Goal: Task Accomplishment & Management: Use online tool/utility

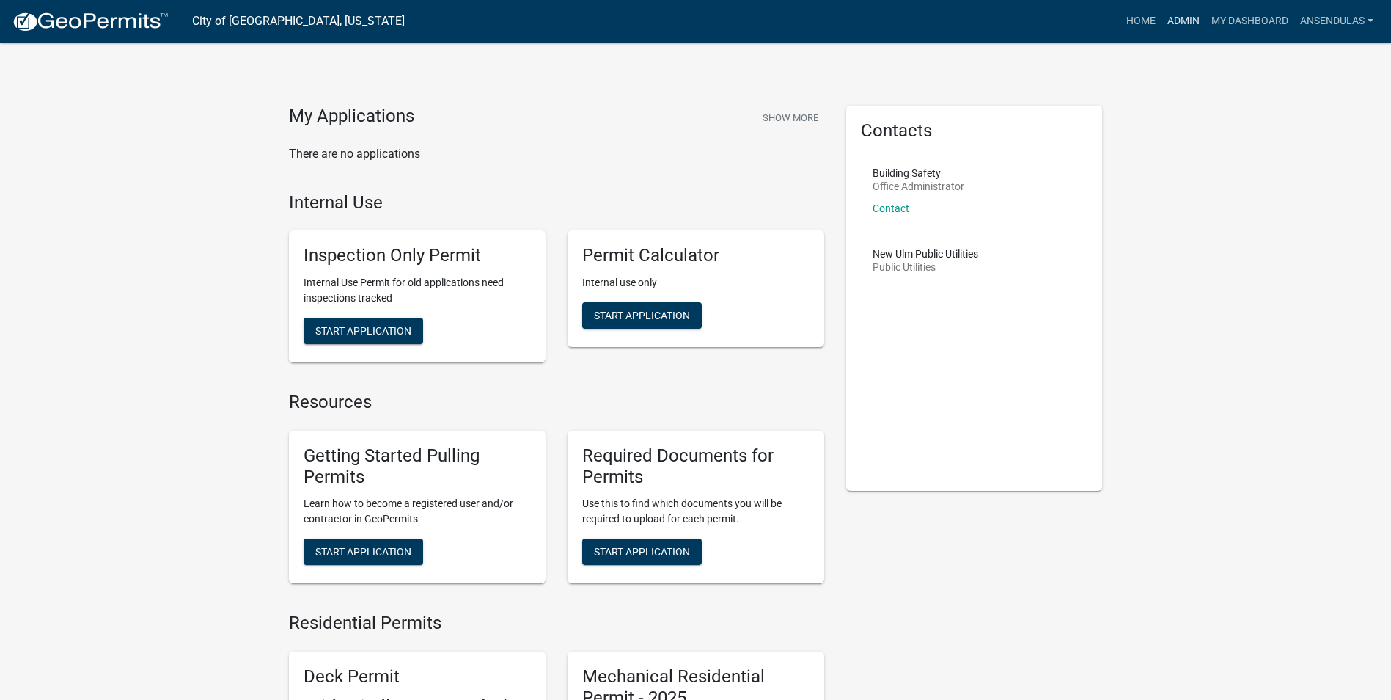
click at [1162, 18] on link "Admin" at bounding box center [1184, 21] width 44 height 28
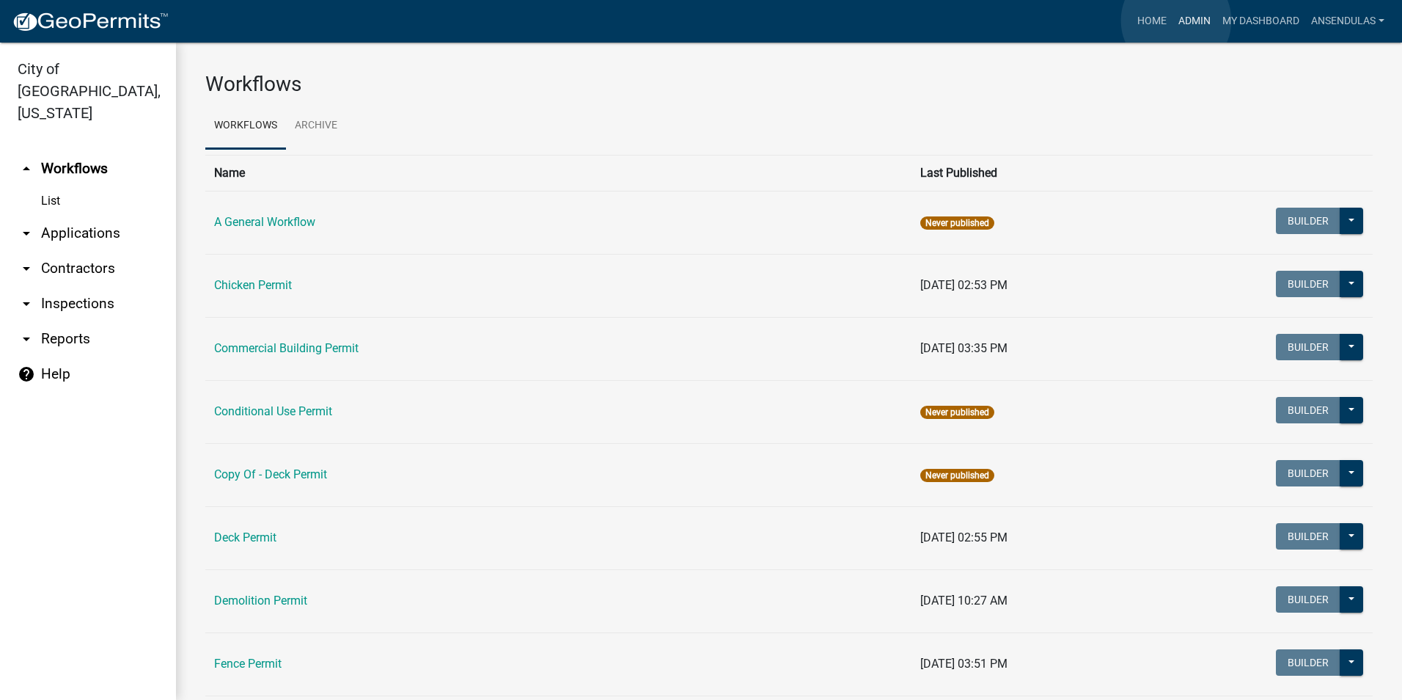
click at [1176, 21] on link "Admin" at bounding box center [1195, 21] width 44 height 28
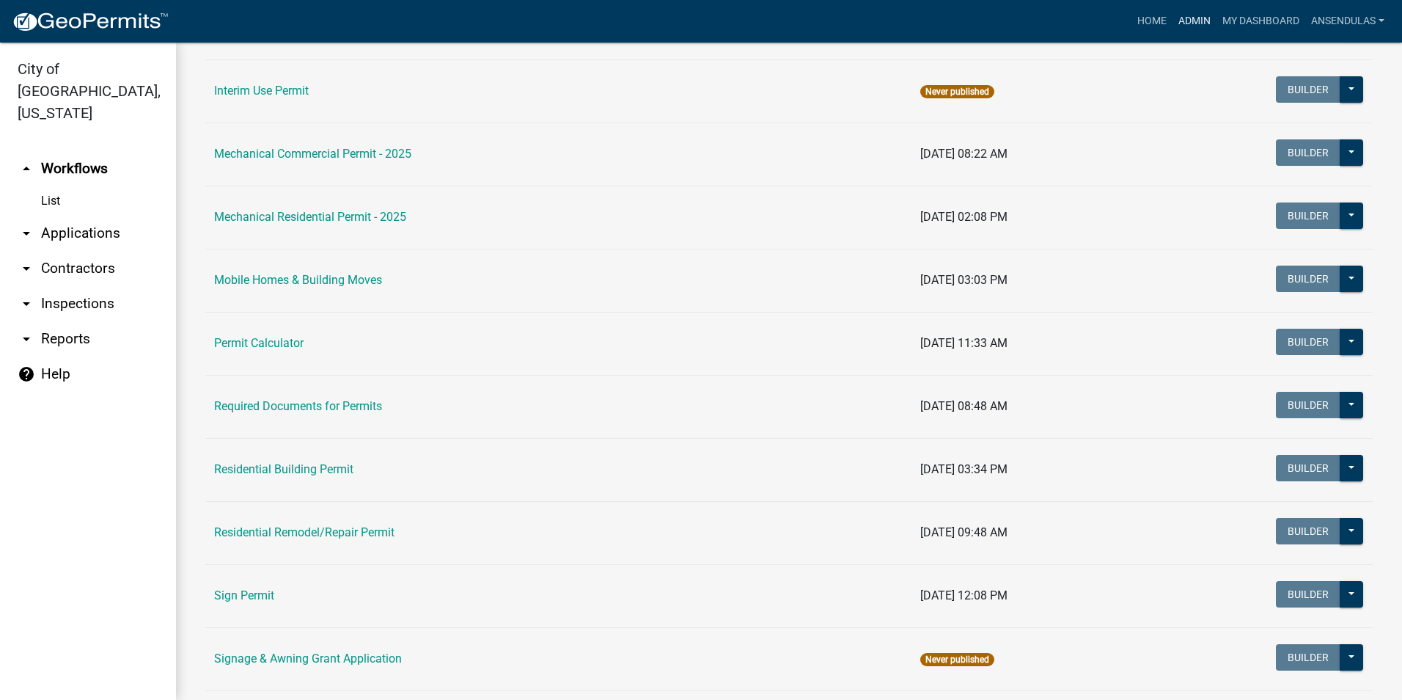
scroll to position [880, 0]
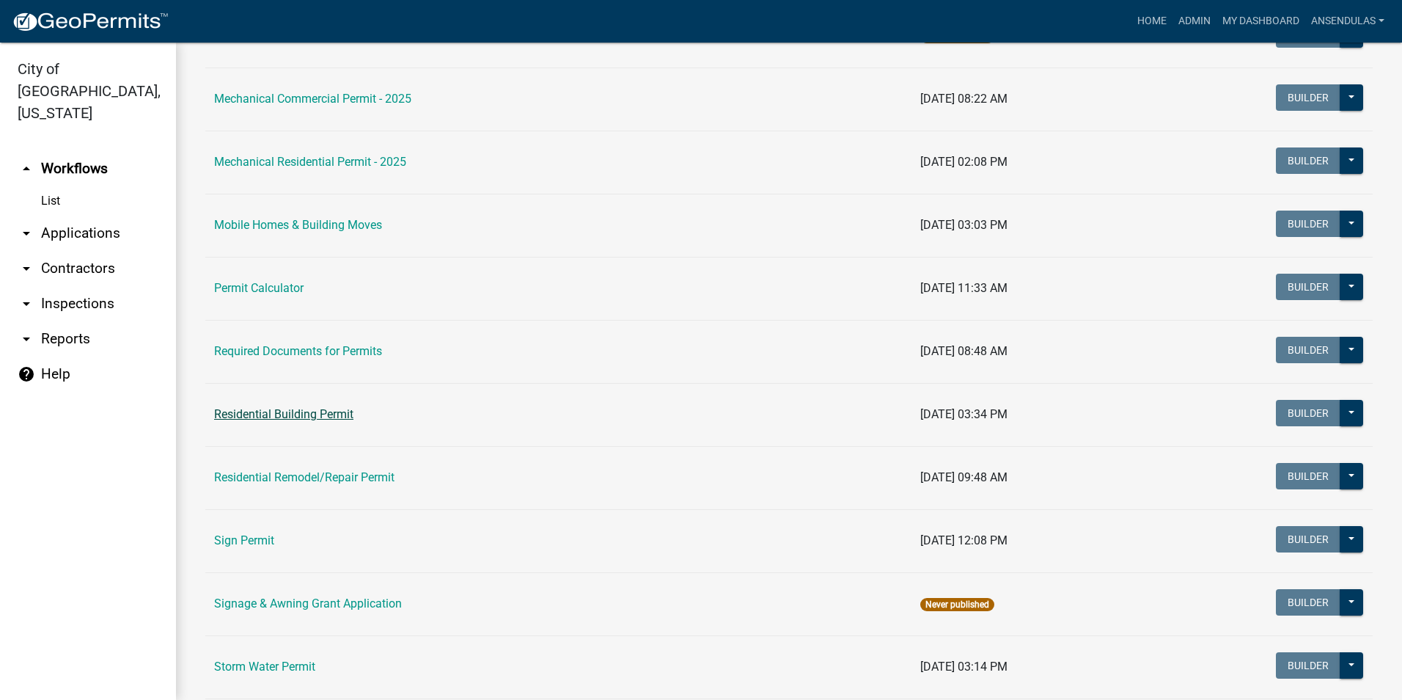
click at [333, 409] on link "Residential Building Permit" at bounding box center [283, 414] width 139 height 14
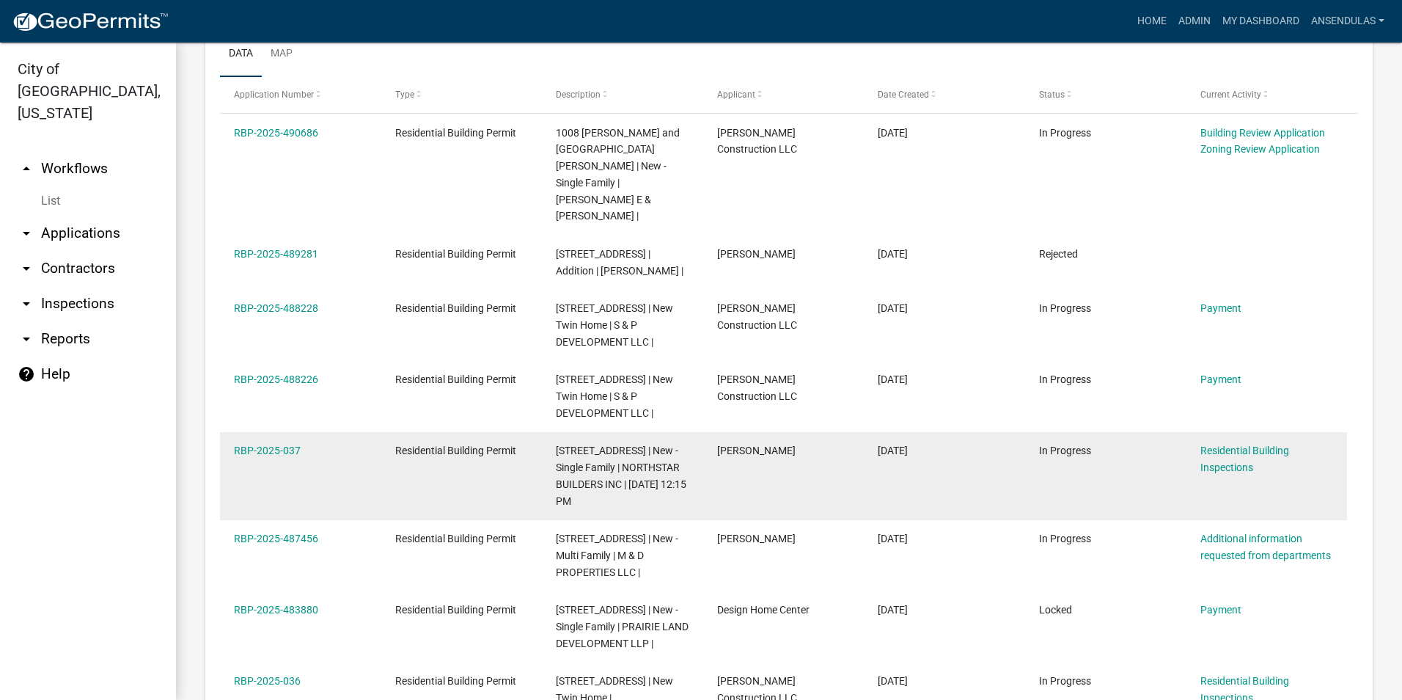
scroll to position [807, 0]
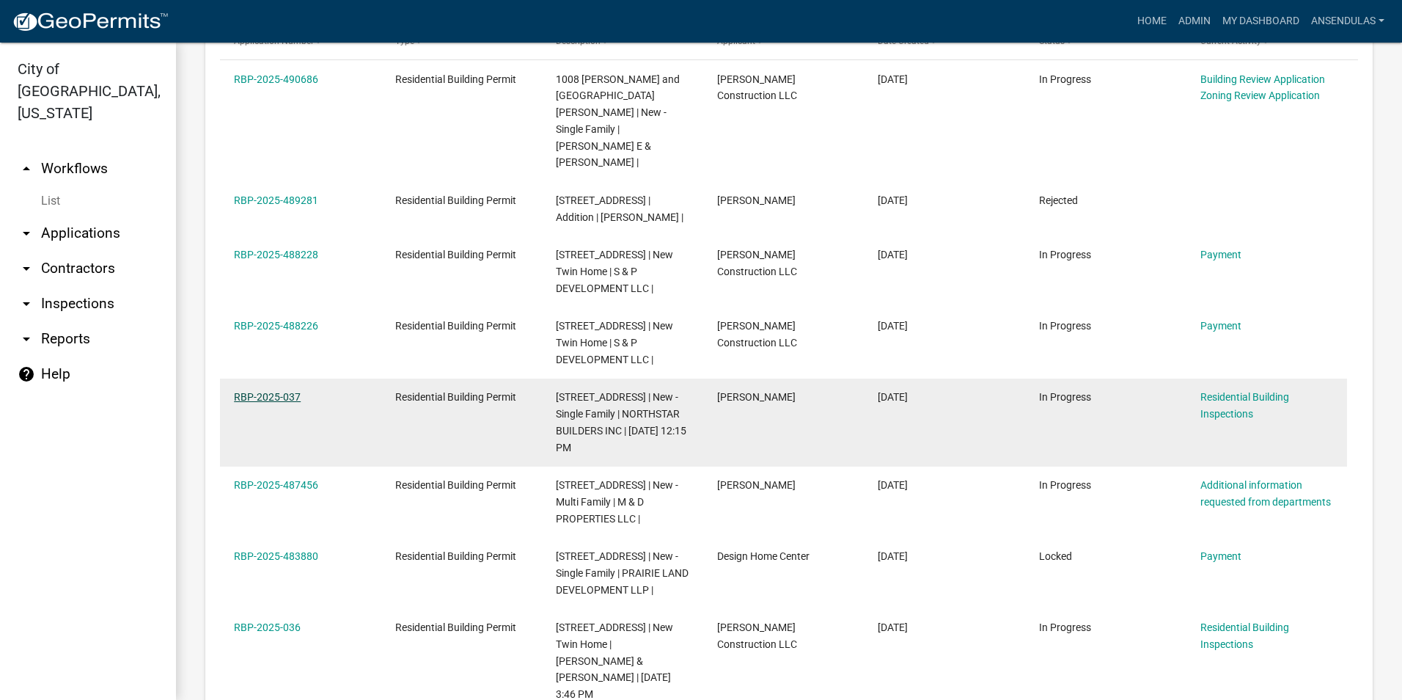
click at [285, 391] on link "RBP-2025-037" at bounding box center [267, 397] width 67 height 12
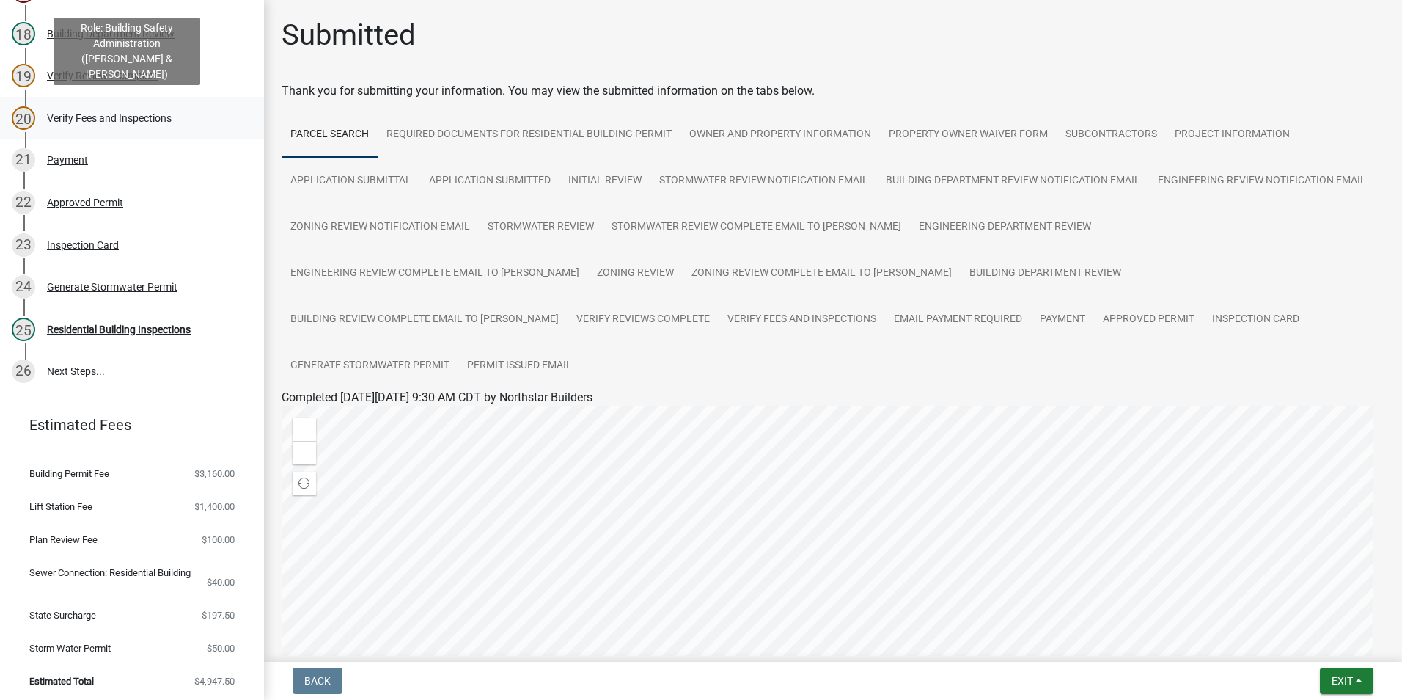
scroll to position [884, 0]
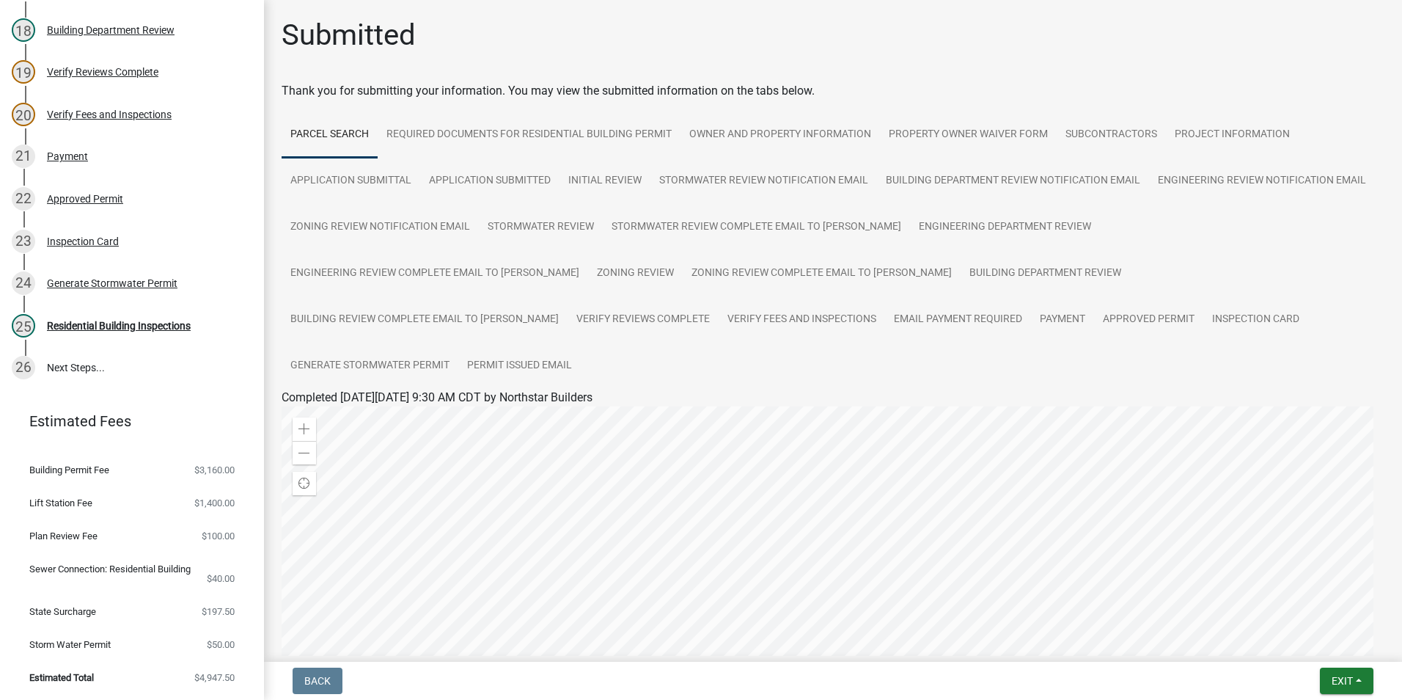
click at [136, 289] on div "24 Generate Stormwater Permit" at bounding box center [126, 282] width 229 height 23
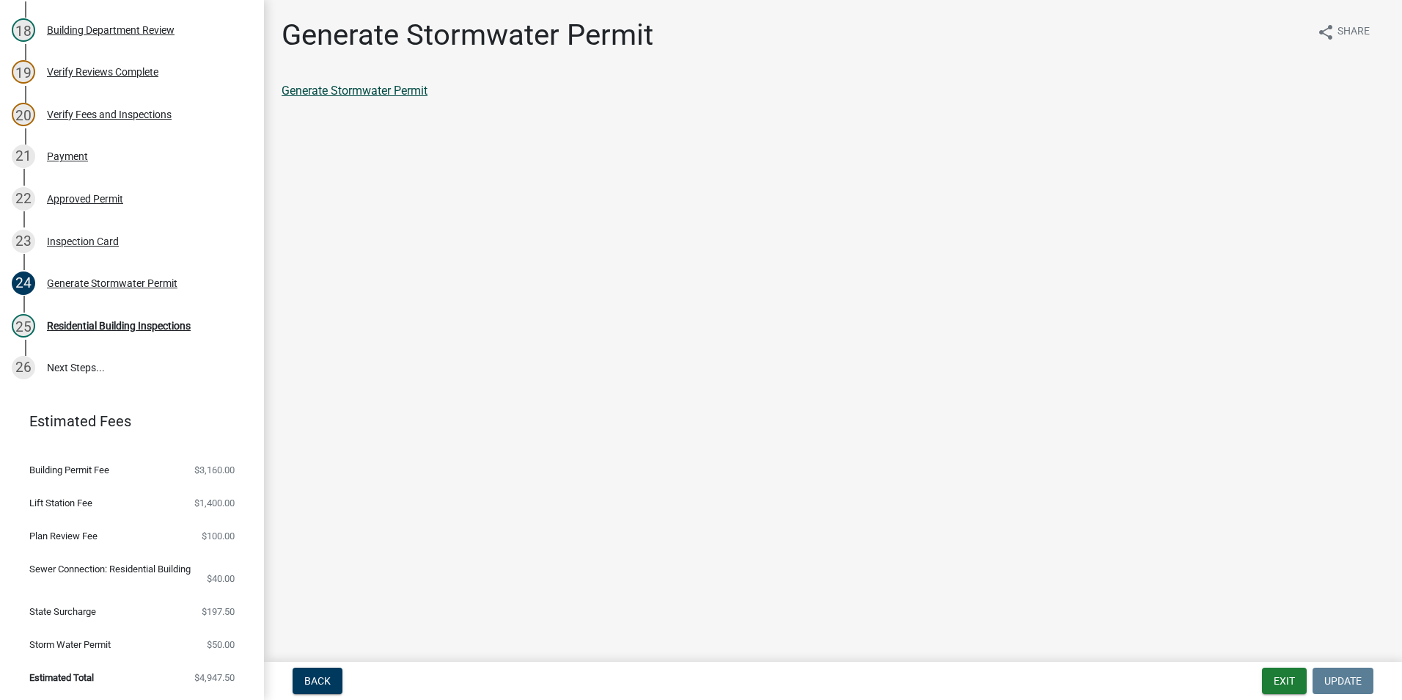
click at [337, 92] on link "Generate Stormwater Permit" at bounding box center [355, 91] width 146 height 14
click at [1277, 689] on button "Exit" at bounding box center [1284, 680] width 45 height 26
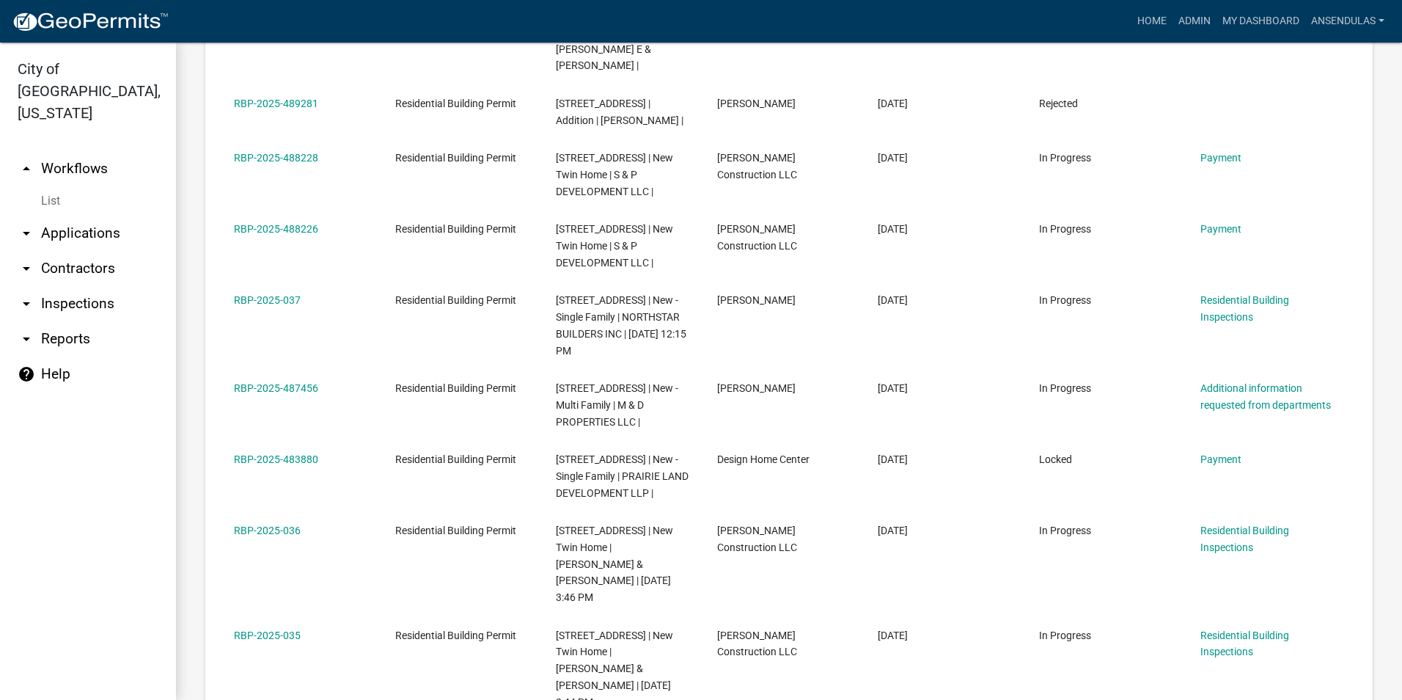
scroll to position [953, 0]
